Goal: Check status: Check status

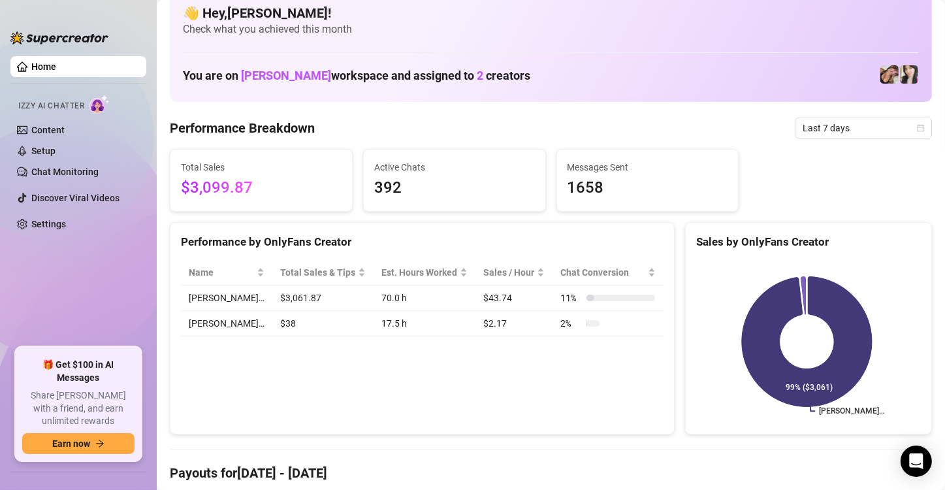
scroll to position [20, 0]
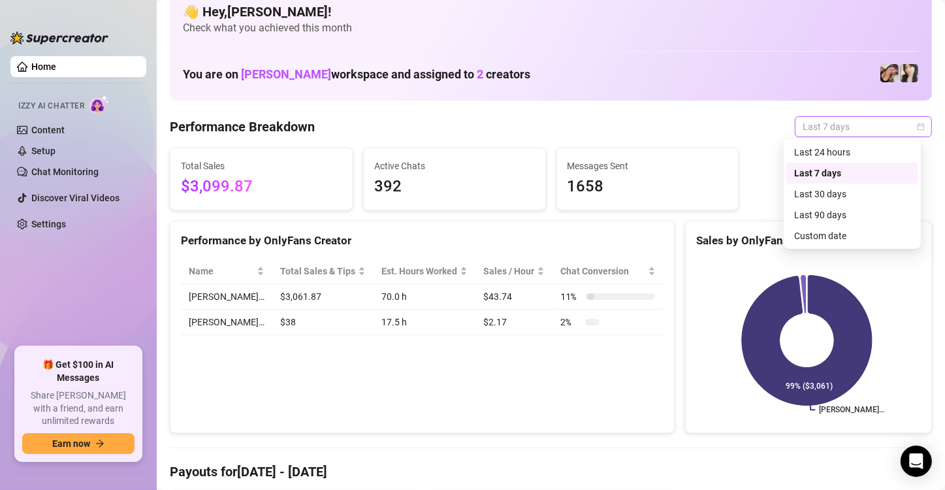
click at [833, 129] on span "Last 7 days" at bounding box center [863, 127] width 121 height 20
click at [815, 237] on div "Custom date" at bounding box center [852, 236] width 116 height 14
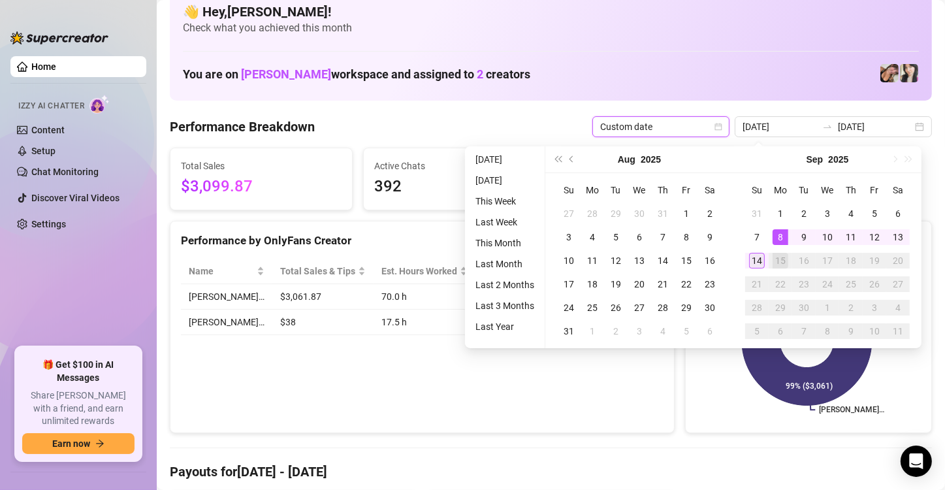
type input "[DATE]"
click at [758, 261] on div "14" at bounding box center [757, 261] width 16 height 16
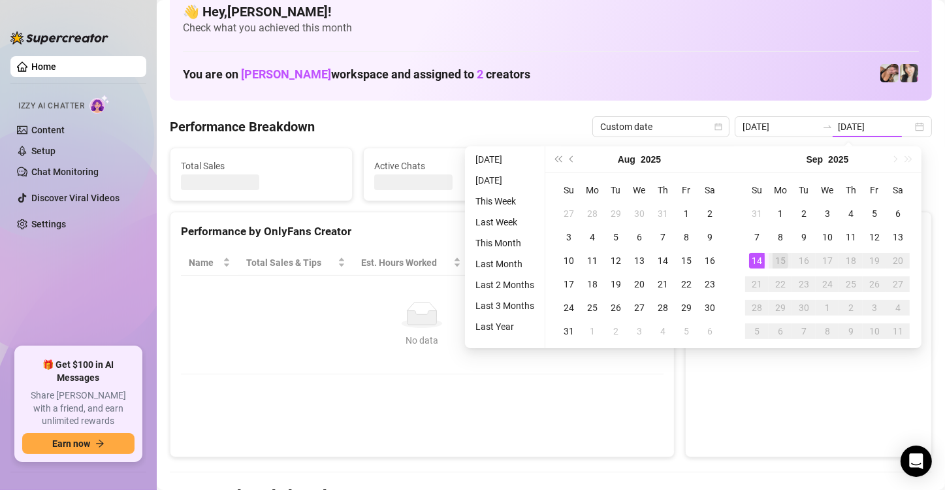
type input "[DATE]"
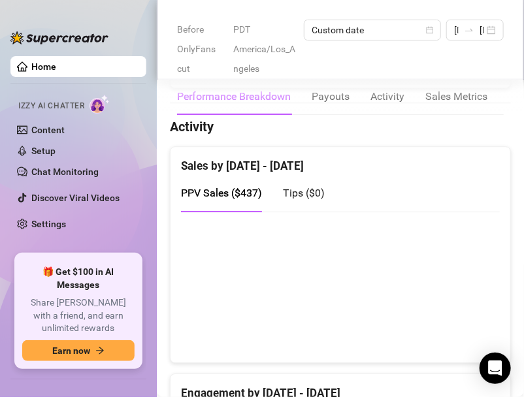
scroll to position [896, 0]
